Goal: Navigation & Orientation: Find specific page/section

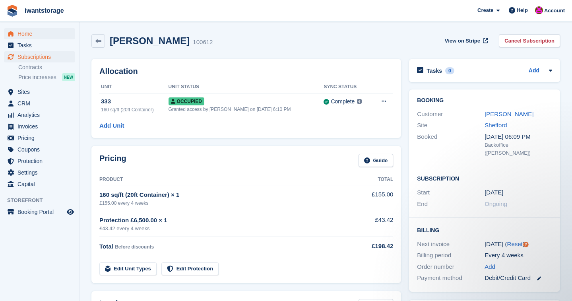
click at [24, 35] on span "Home" at bounding box center [41, 33] width 48 height 11
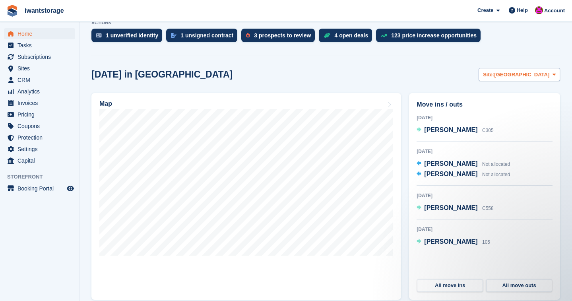
click at [534, 74] on span "[GEOGRAPHIC_DATA]" at bounding box center [521, 75] width 55 height 8
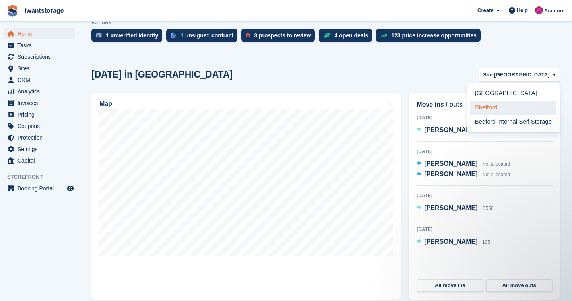
click at [482, 109] on link "Shefford" at bounding box center [513, 108] width 86 height 14
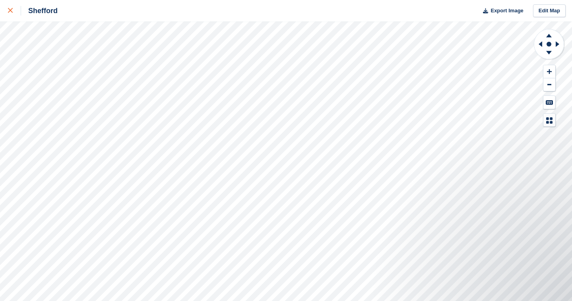
click at [10, 8] on icon at bounding box center [10, 10] width 5 height 5
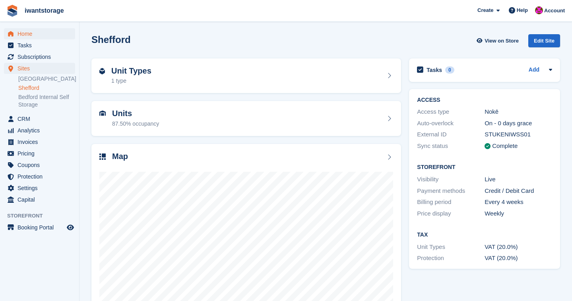
click at [24, 29] on span "Home" at bounding box center [41, 33] width 48 height 11
